Goal: Information Seeking & Learning: Learn about a topic

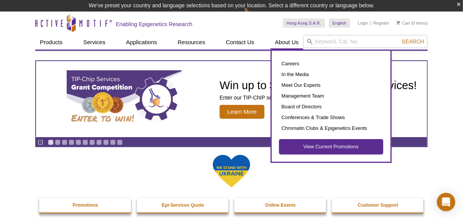
click at [325, 148] on link "View Current Promotions" at bounding box center [332, 146] width 104 height 15
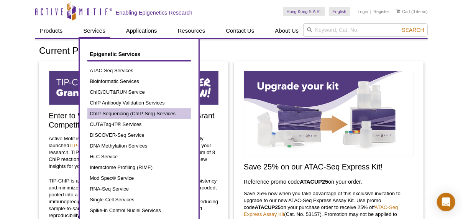
scroll to position [102, 0]
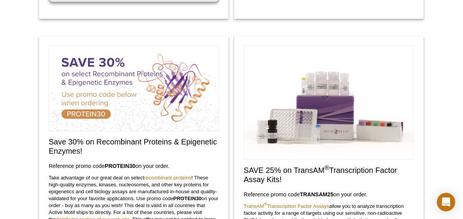
scroll to position [0, 0]
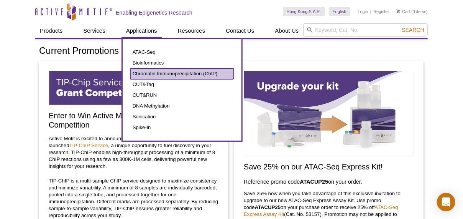
click at [158, 71] on link "Chromatin Immunoprecipitation (ChIP)" at bounding box center [182, 73] width 104 height 11
click at [158, 76] on link "Chromatin Immunoprecipitation (ChIP)" at bounding box center [182, 73] width 104 height 11
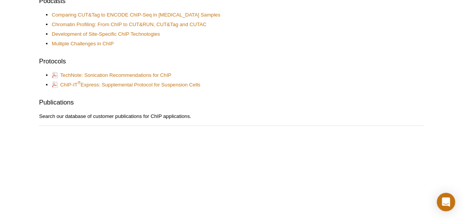
scroll to position [409, 0]
